Goal: Information Seeking & Learning: Find specific fact

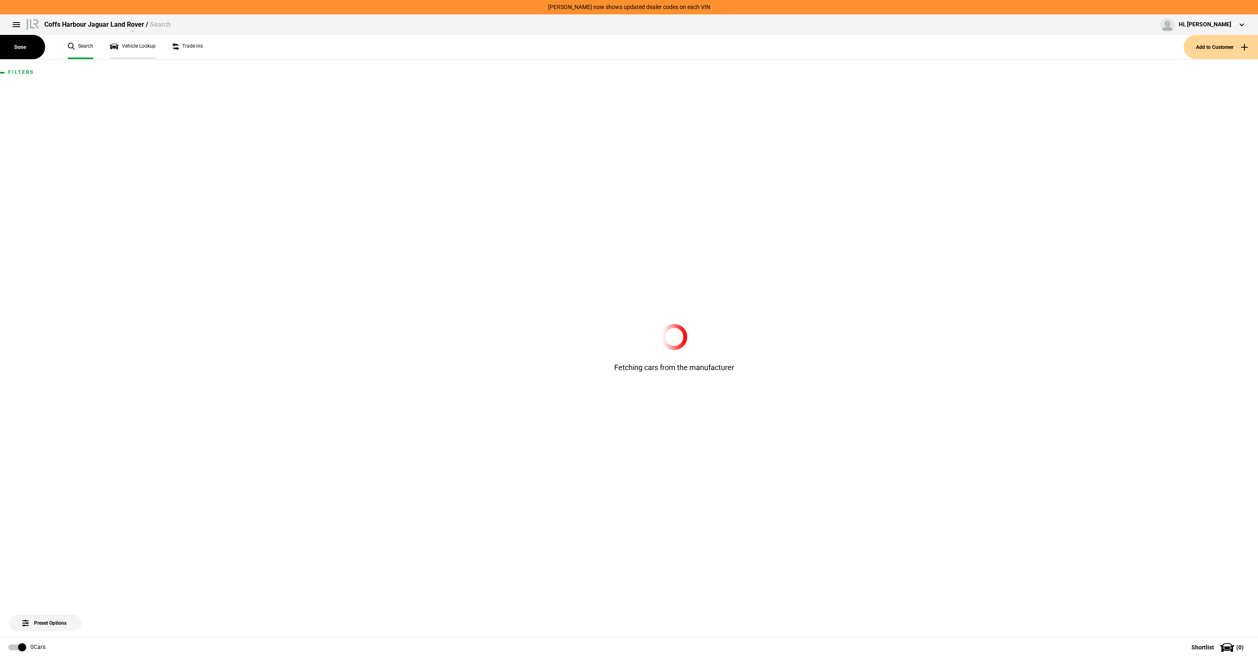
click at [117, 48] on link "Vehicle Lookup" at bounding box center [133, 47] width 46 height 24
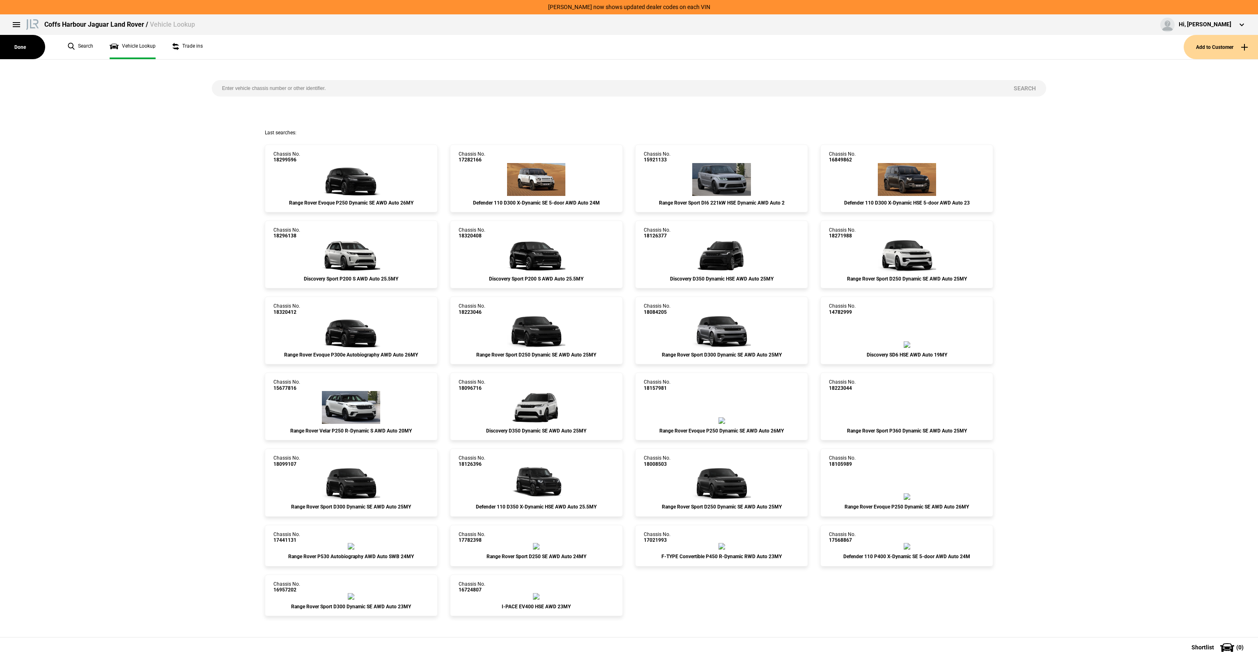
click at [218, 81] on input "search" at bounding box center [608, 88] width 792 height 16
click at [278, 93] on input "search" at bounding box center [608, 88] width 792 height 16
paste input "[US_VEHICLE_IDENTIFICATION_NUMBER]"
type input "[US_VEHICLE_IDENTIFICATION_NUMBER]"
click at [1020, 90] on button "Search" at bounding box center [1025, 88] width 43 height 16
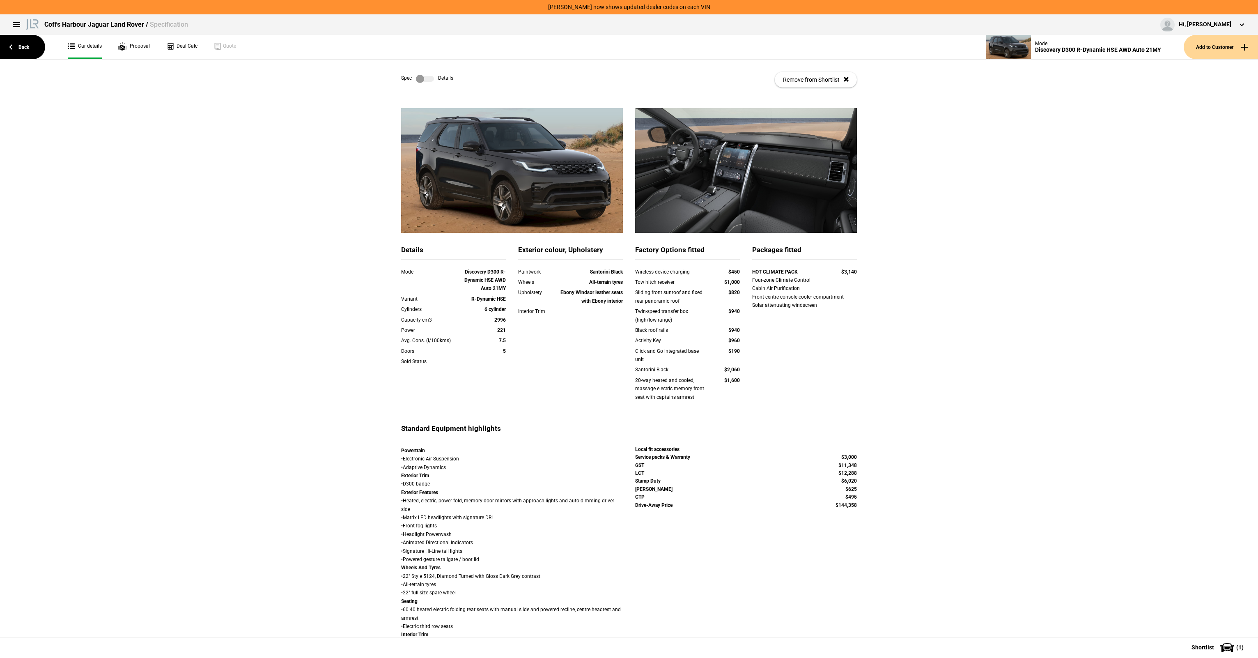
click at [420, 83] on div "Spec Details Remove from Shortlist" at bounding box center [629, 80] width 456 height 40
click at [419, 78] on label at bounding box center [425, 79] width 18 height 8
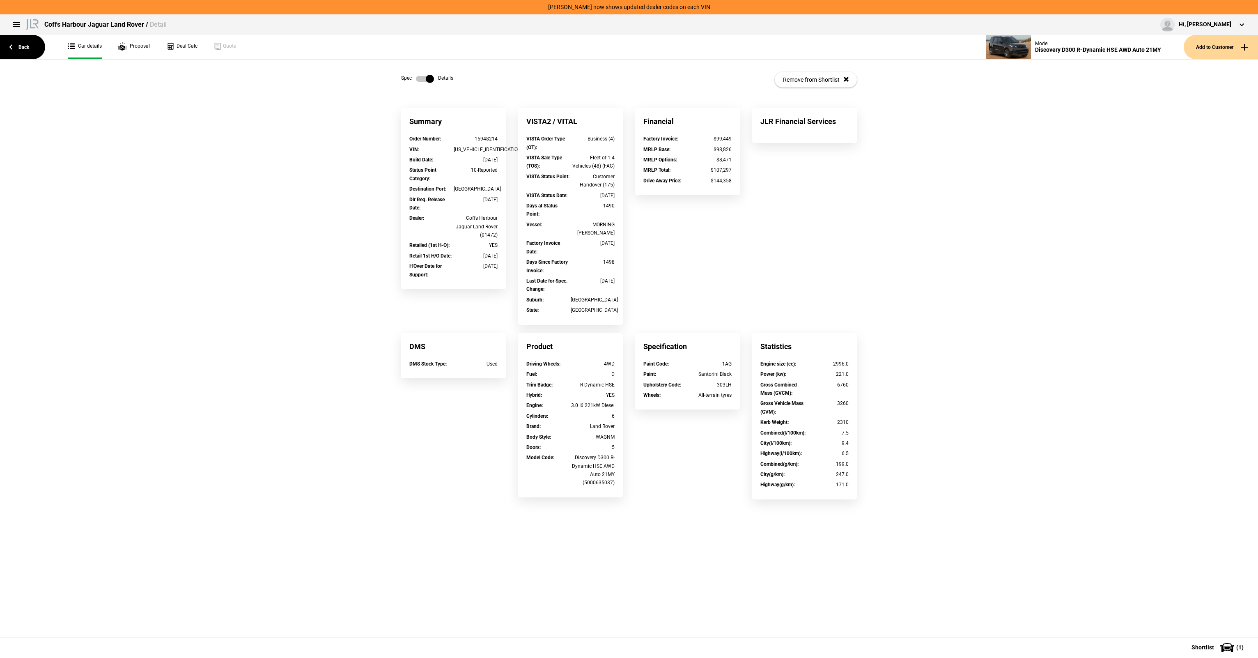
click at [420, 78] on label at bounding box center [425, 79] width 18 height 8
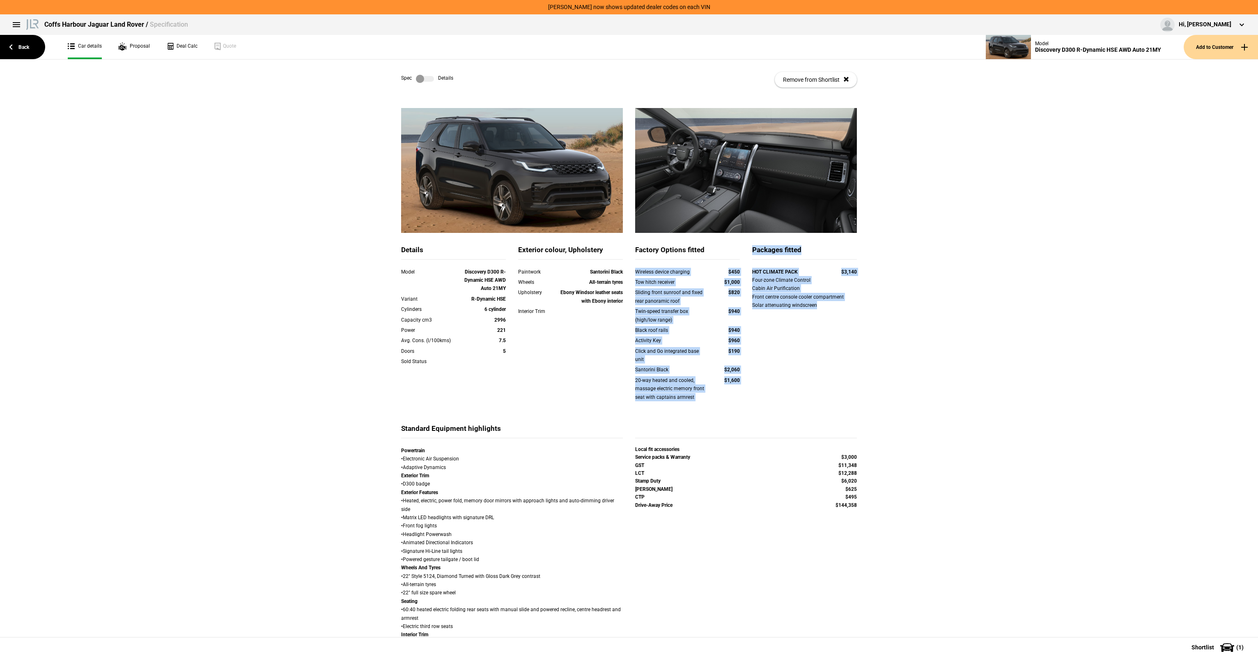
drag, startPoint x: 632, startPoint y: 269, endPoint x: 871, endPoint y: 320, distance: 244.3
copy div "Wireless device charging $450 Tow hitch receiver $1,000 Sliding front sunroof a…"
